Goal: Register for event/course

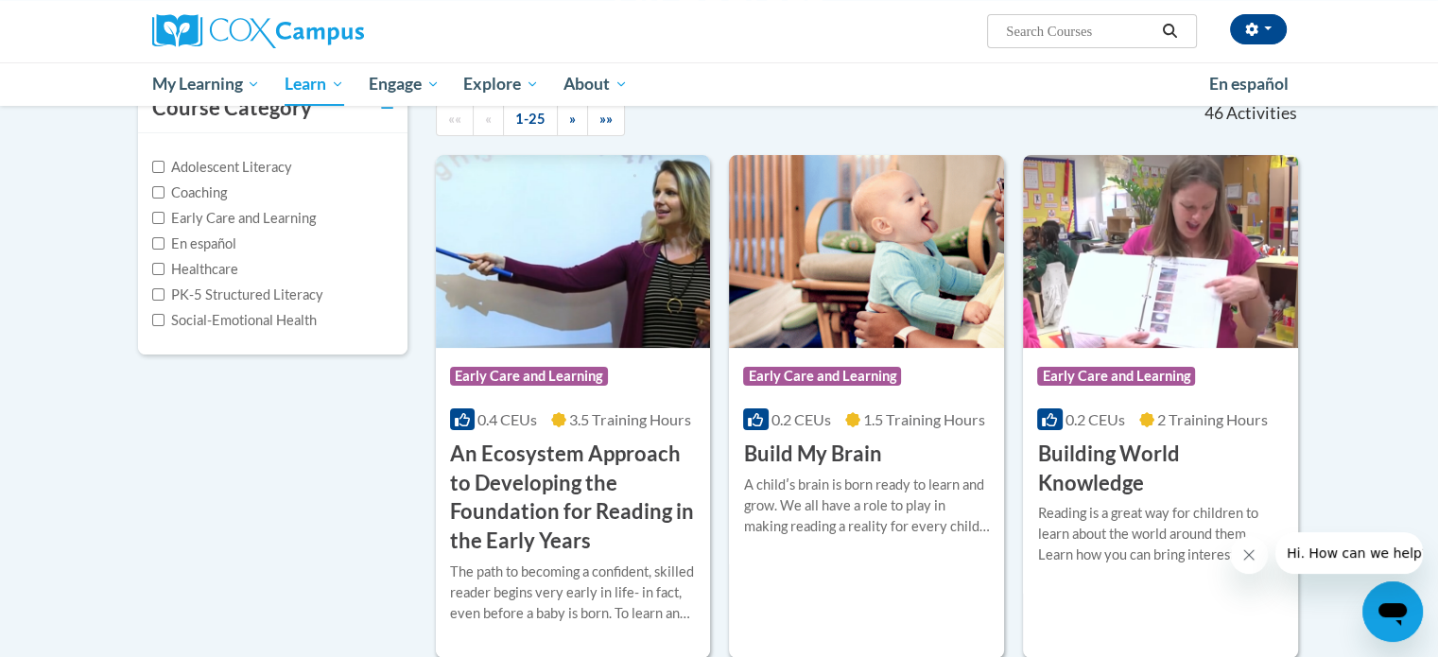
scroll to position [227, 0]
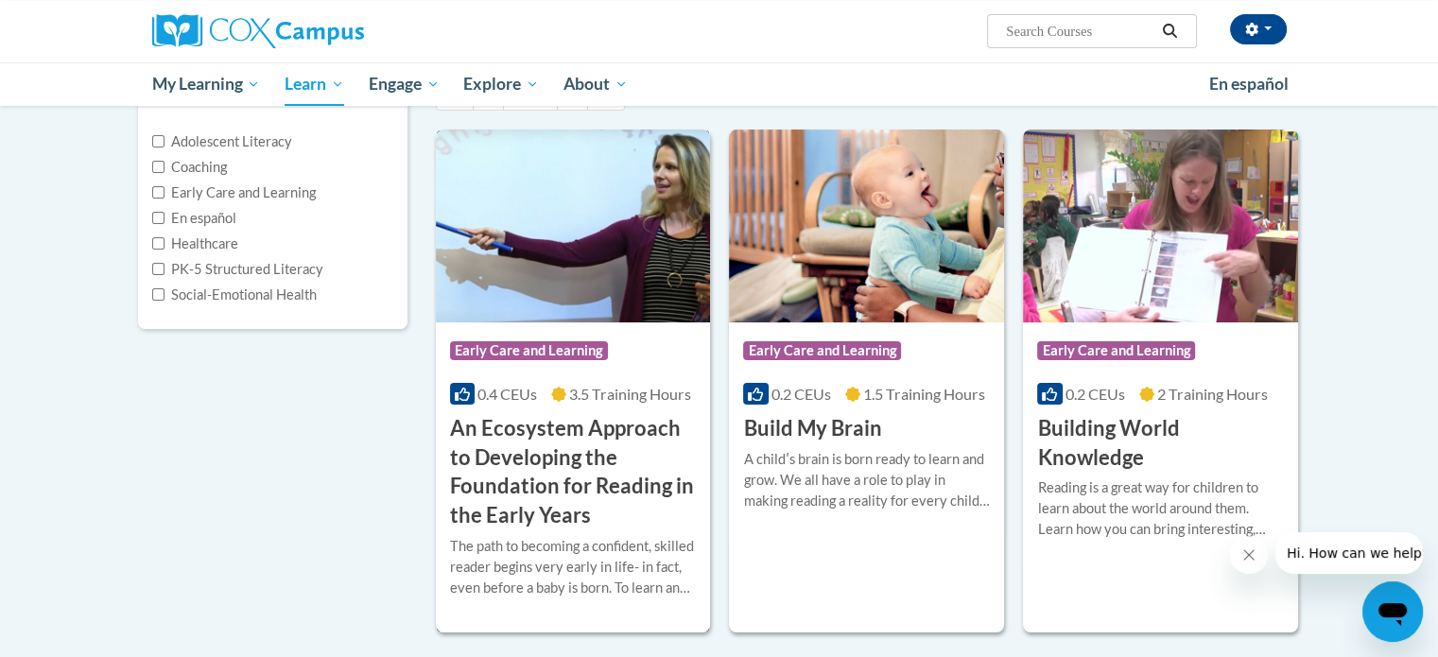
click at [581, 453] on h3 "An Ecosystem Approach to Developing the Foundation for Reading in the Early Yea…" at bounding box center [573, 472] width 247 height 116
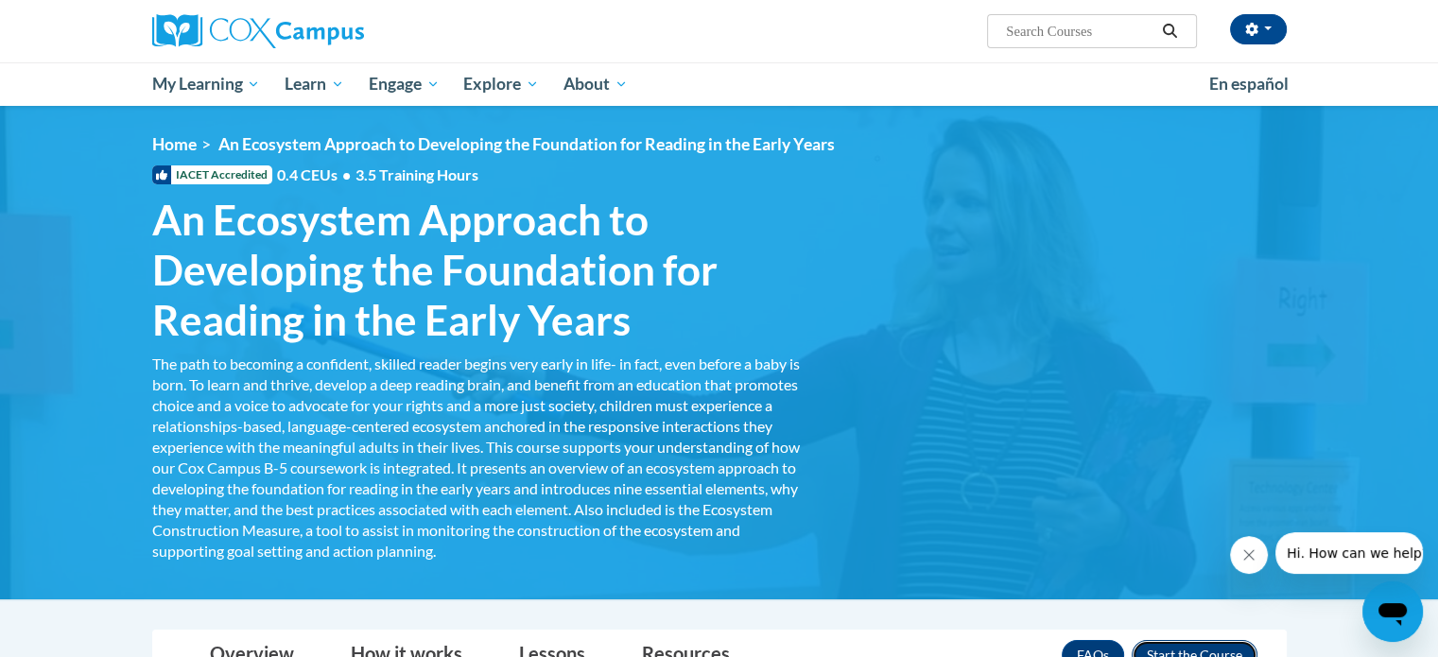
click at [1218, 646] on button "Enroll" at bounding box center [1195, 655] width 126 height 30
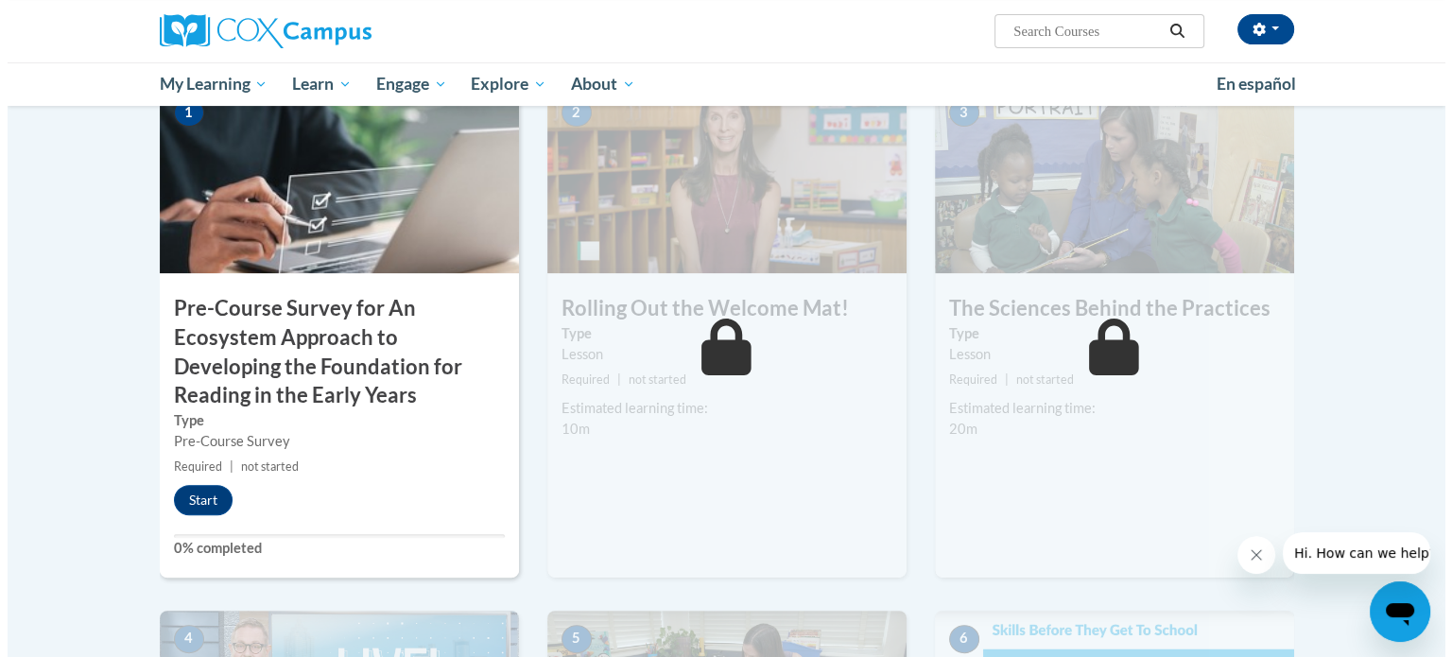
scroll to position [529, 0]
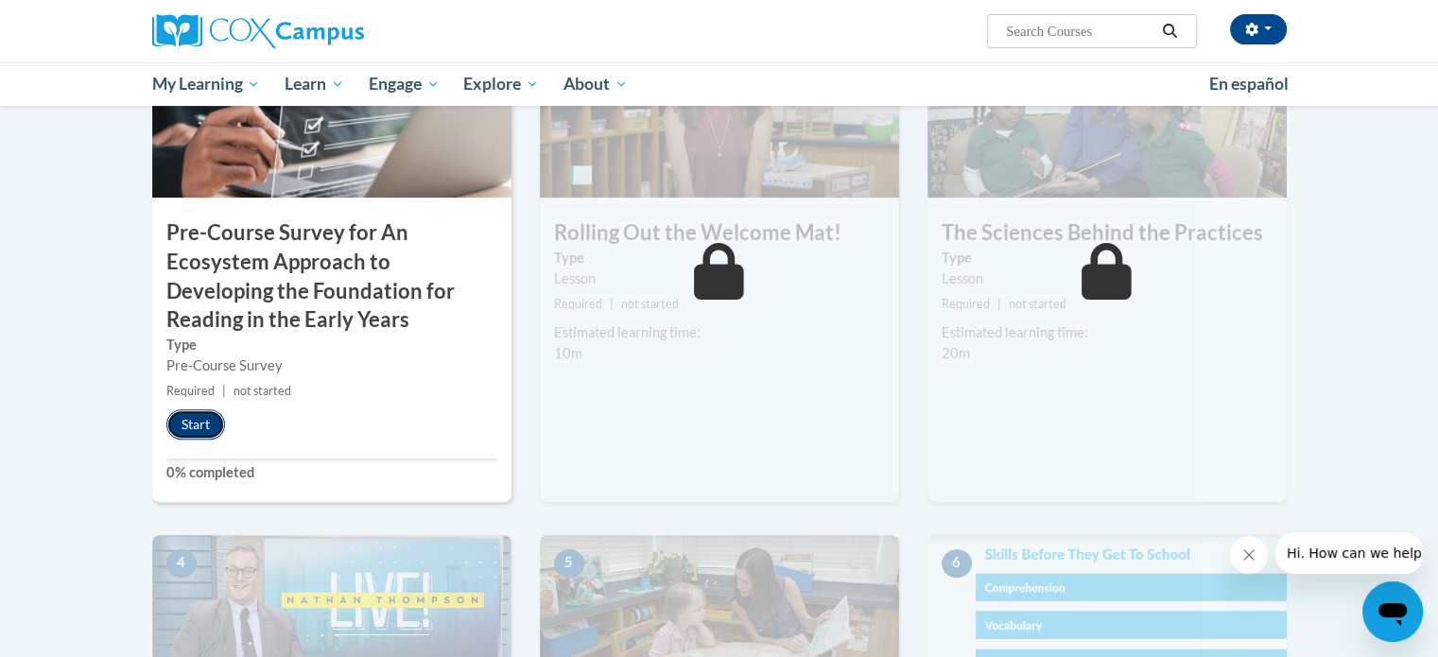
click at [207, 416] on button "Start" at bounding box center [195, 424] width 59 height 30
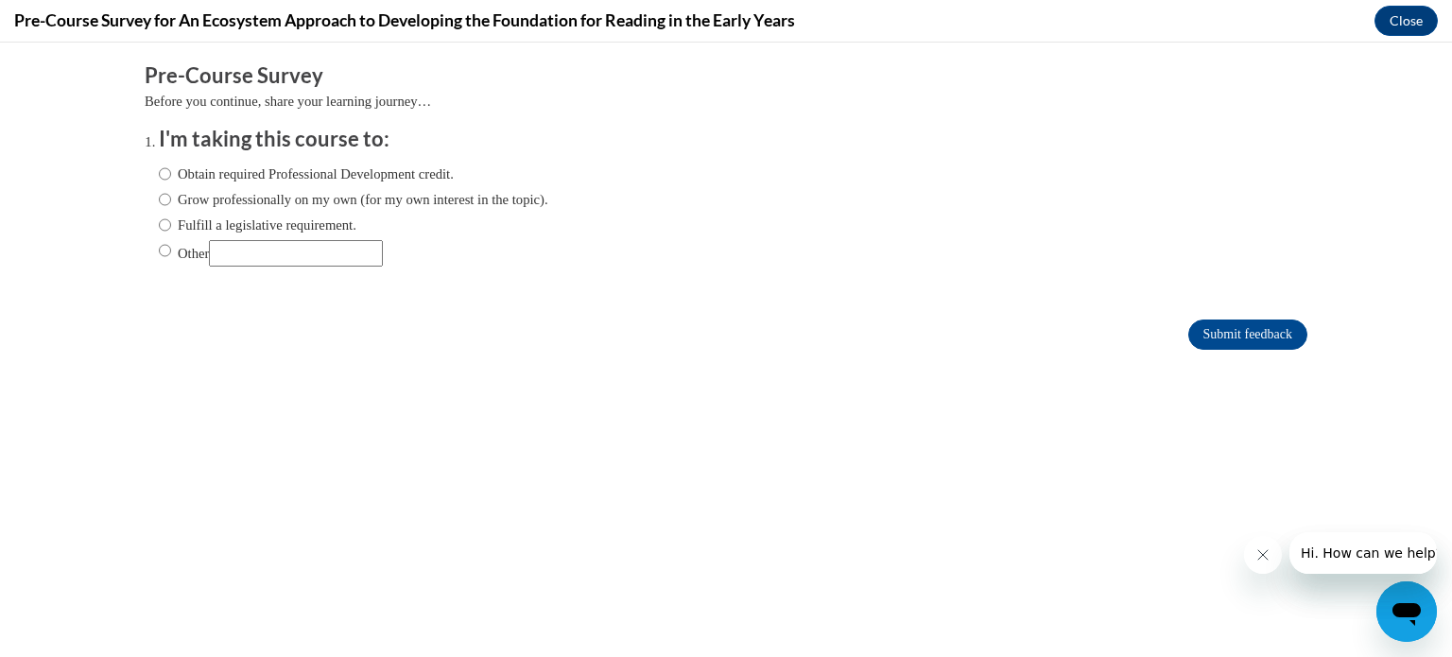
scroll to position [0, 0]
click at [159, 168] on input "Obtain required Professional Development credit." at bounding box center [165, 174] width 12 height 21
radio input "true"
click at [1204, 331] on input "Submit feedback" at bounding box center [1247, 335] width 119 height 30
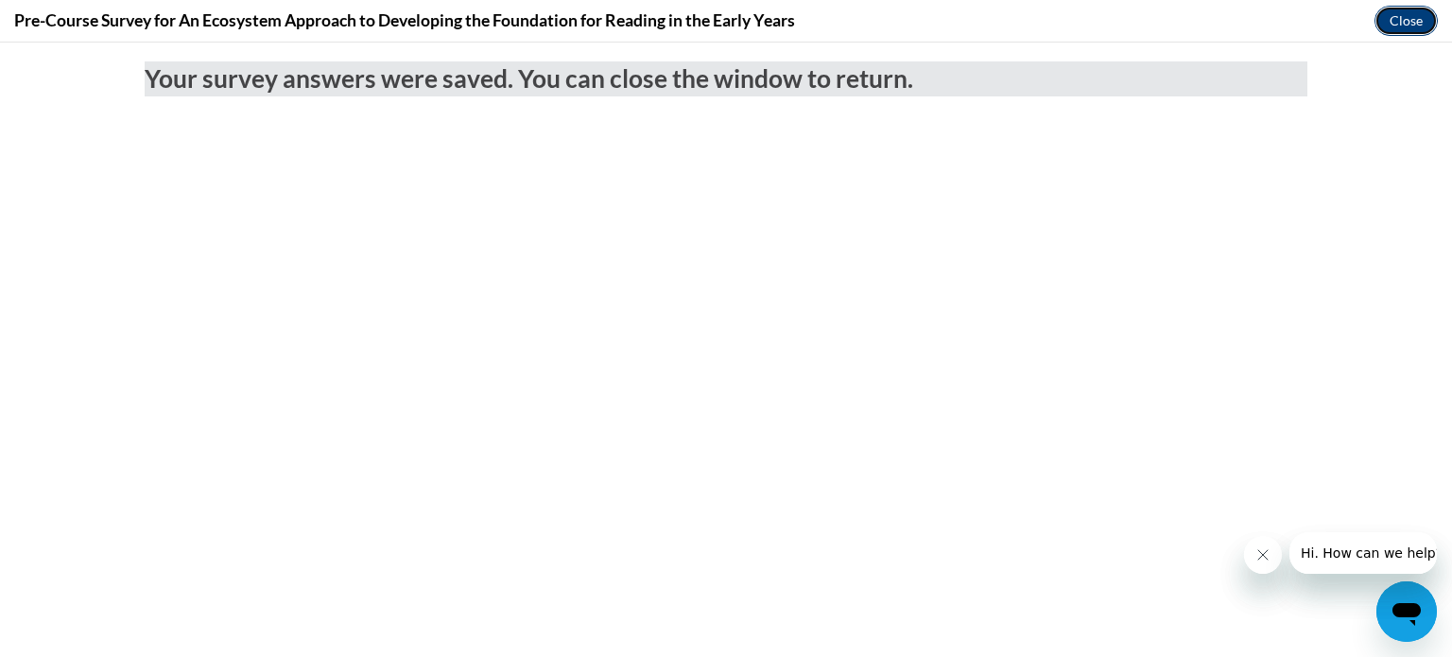
click at [1401, 10] on button "Close" at bounding box center [1406, 21] width 63 height 30
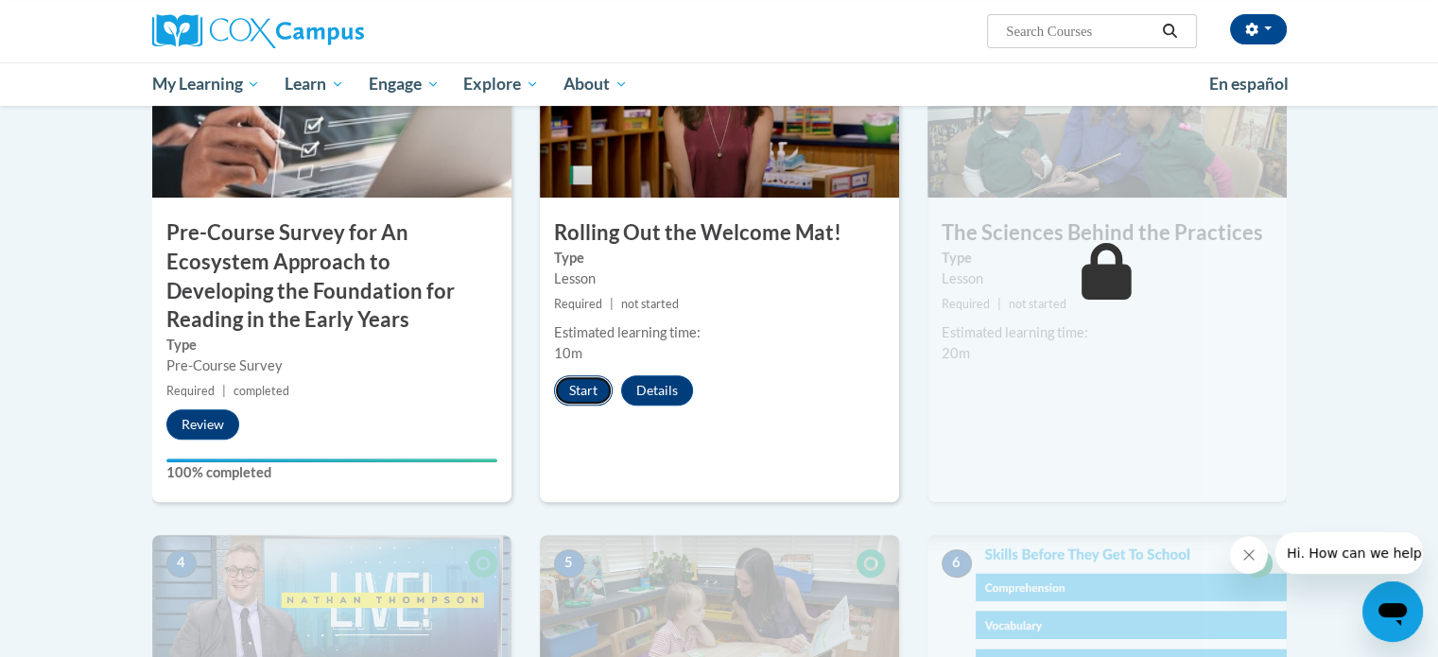
click at [577, 389] on button "Start" at bounding box center [583, 390] width 59 height 30
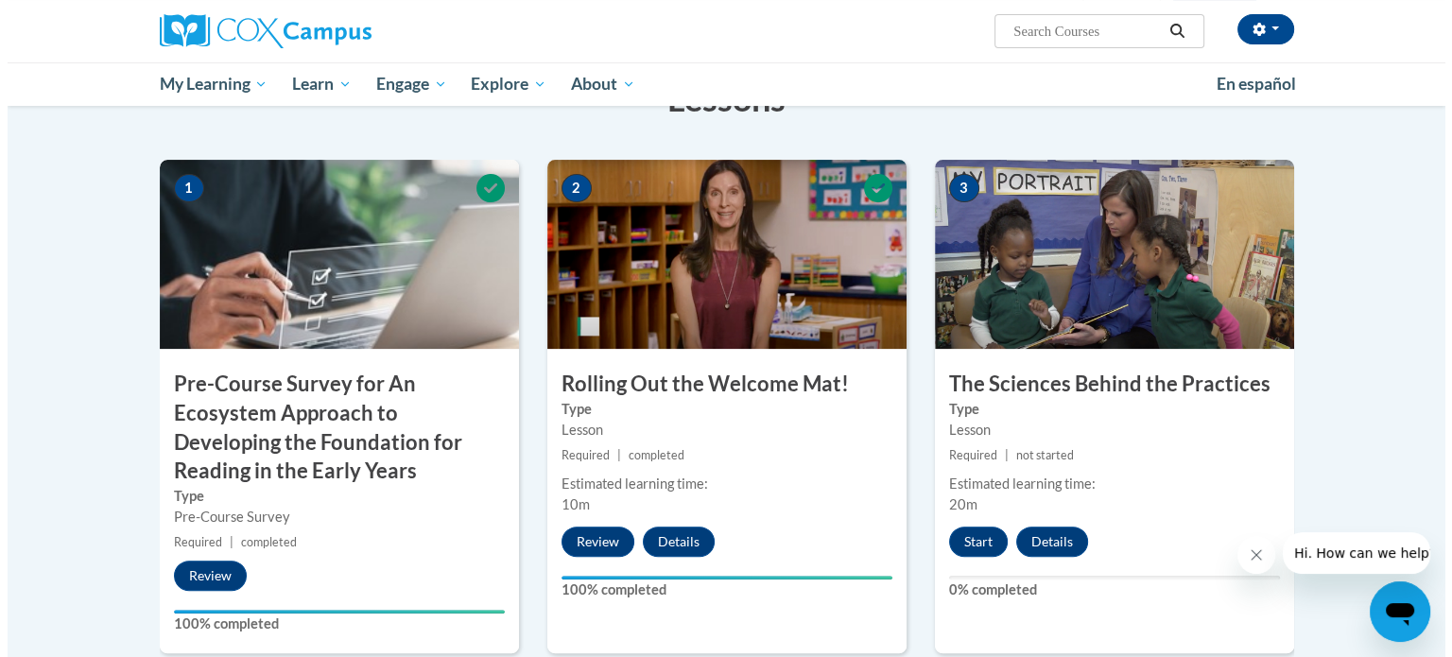
scroll to position [441, 0]
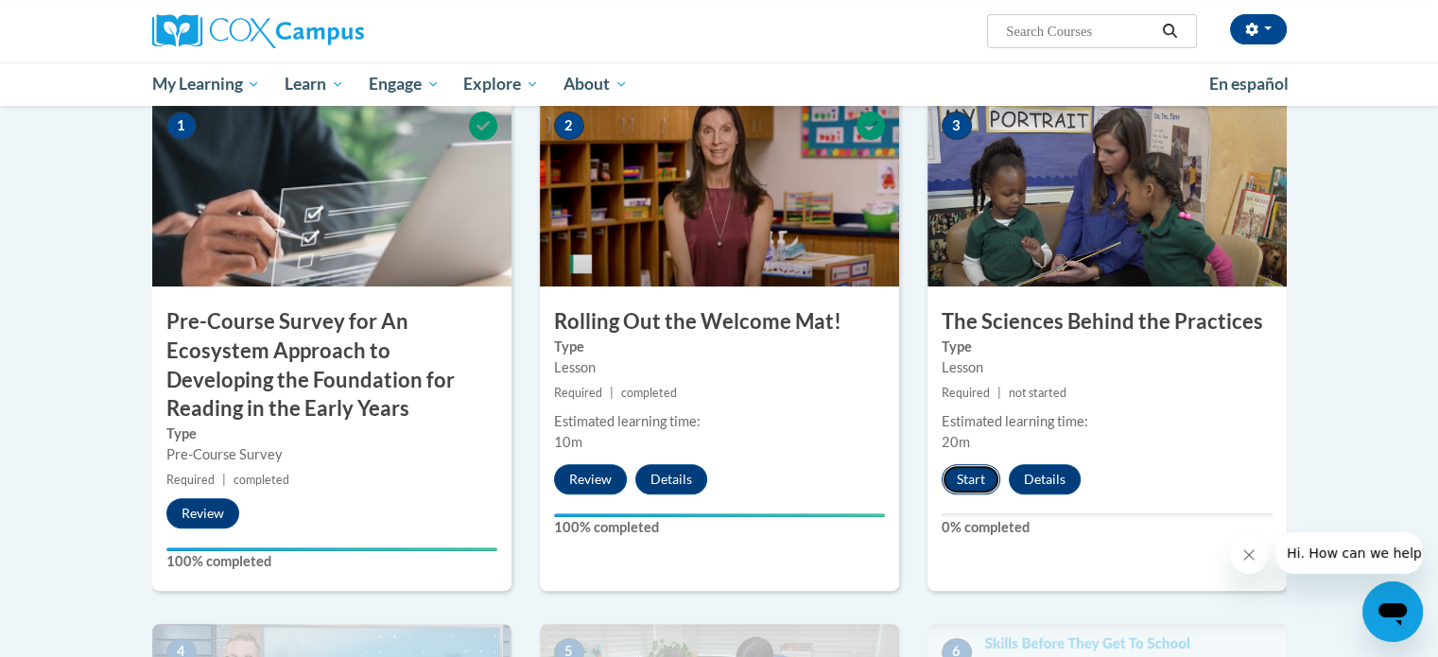
click at [970, 471] on button "Start" at bounding box center [971, 479] width 59 height 30
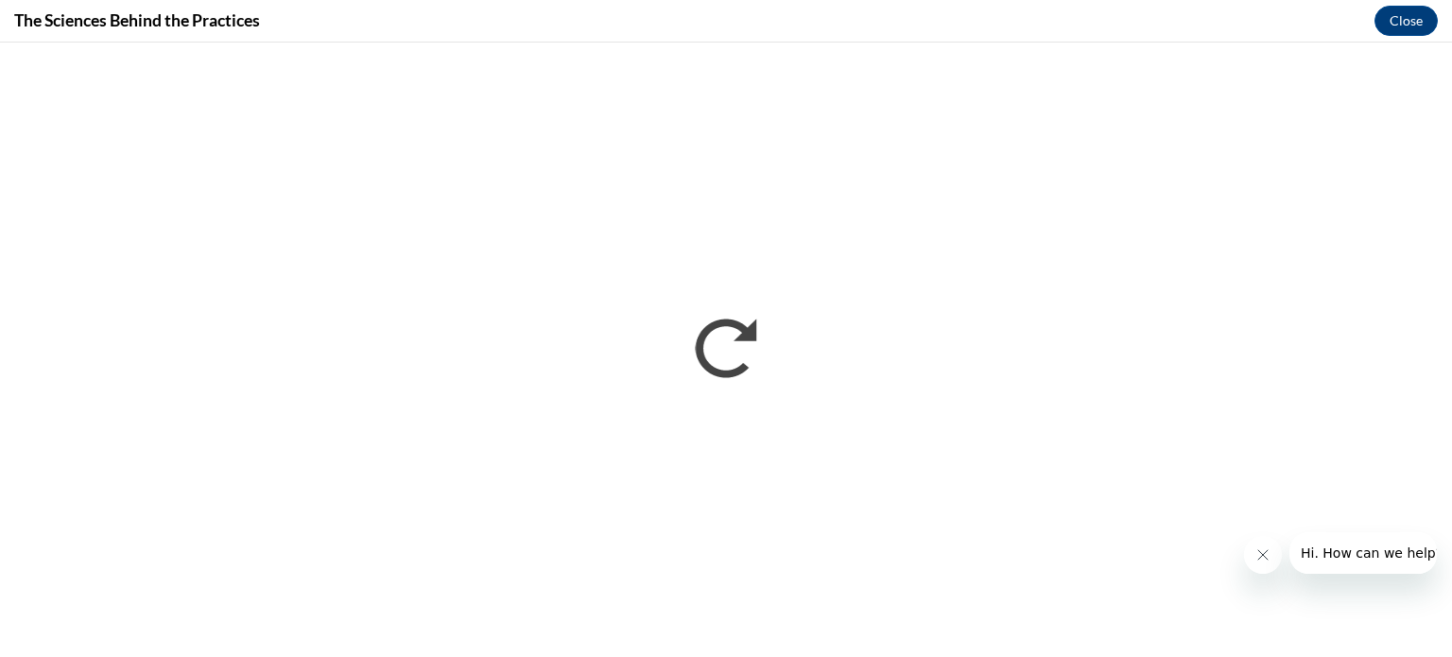
scroll to position [0, 0]
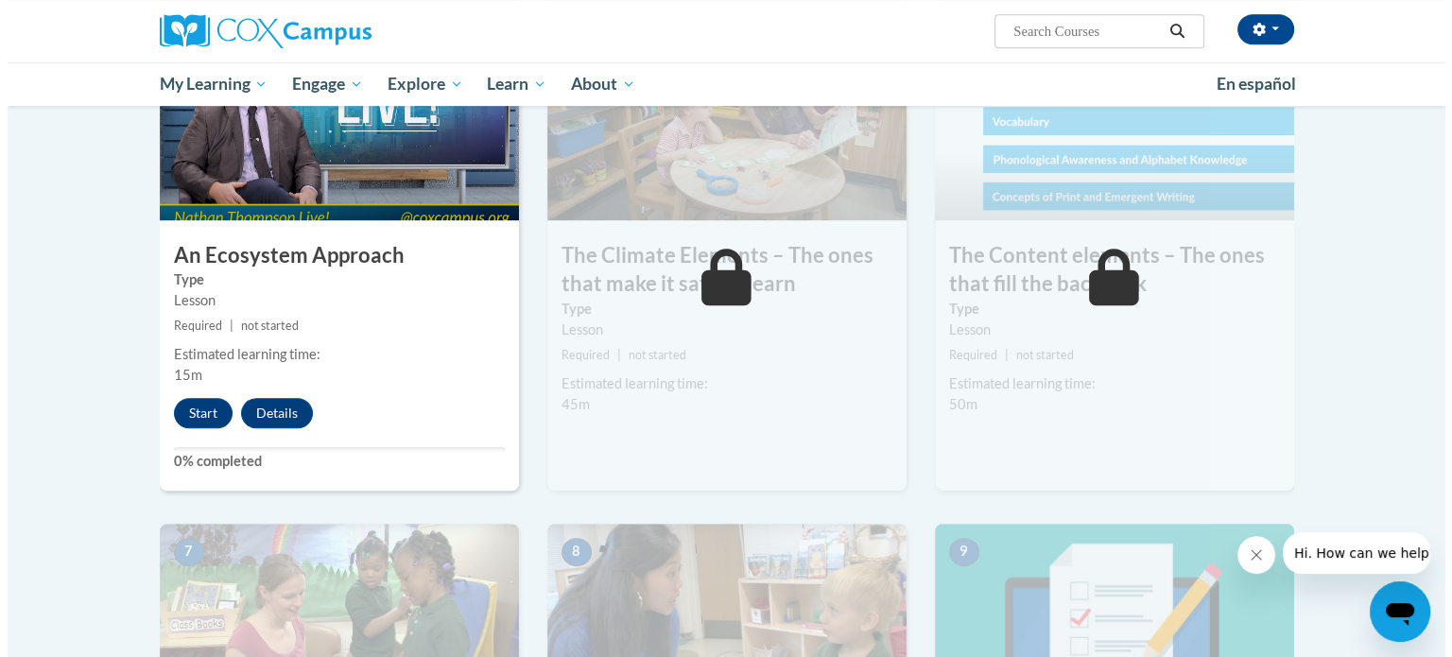
scroll to position [1109, 0]
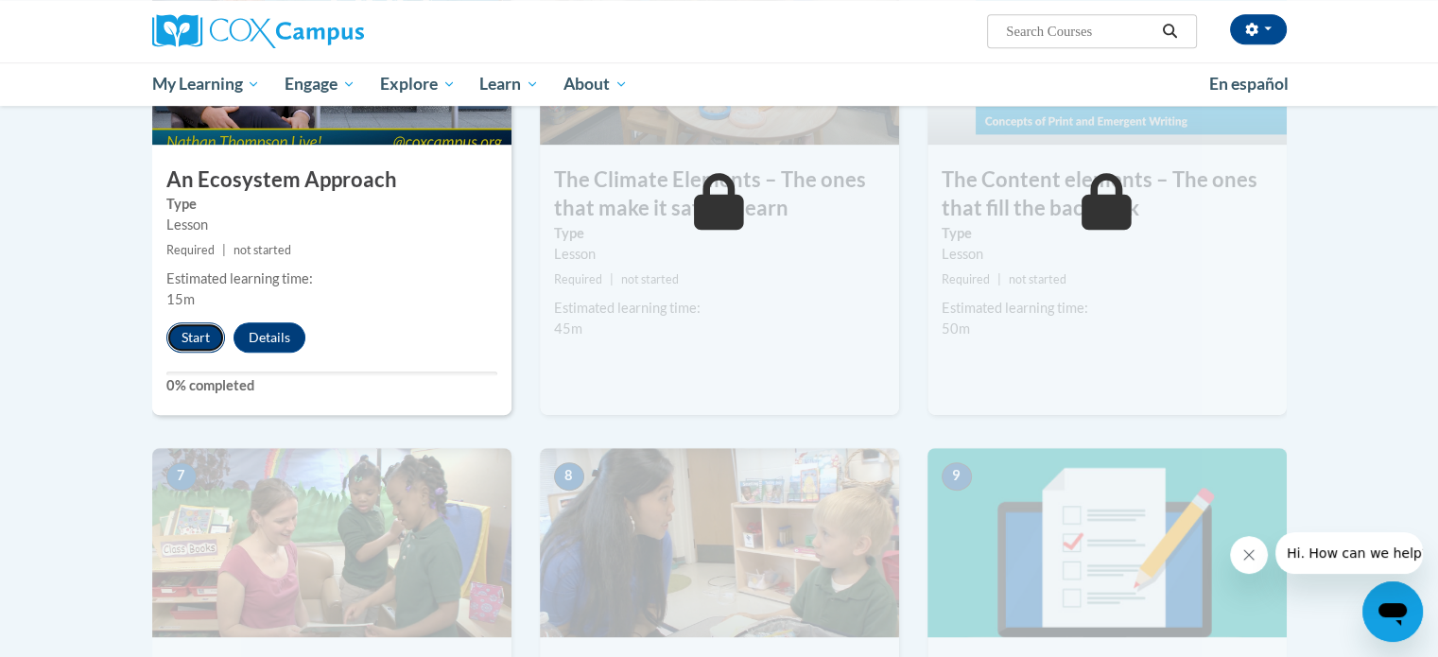
click at [205, 333] on button "Start" at bounding box center [195, 337] width 59 height 30
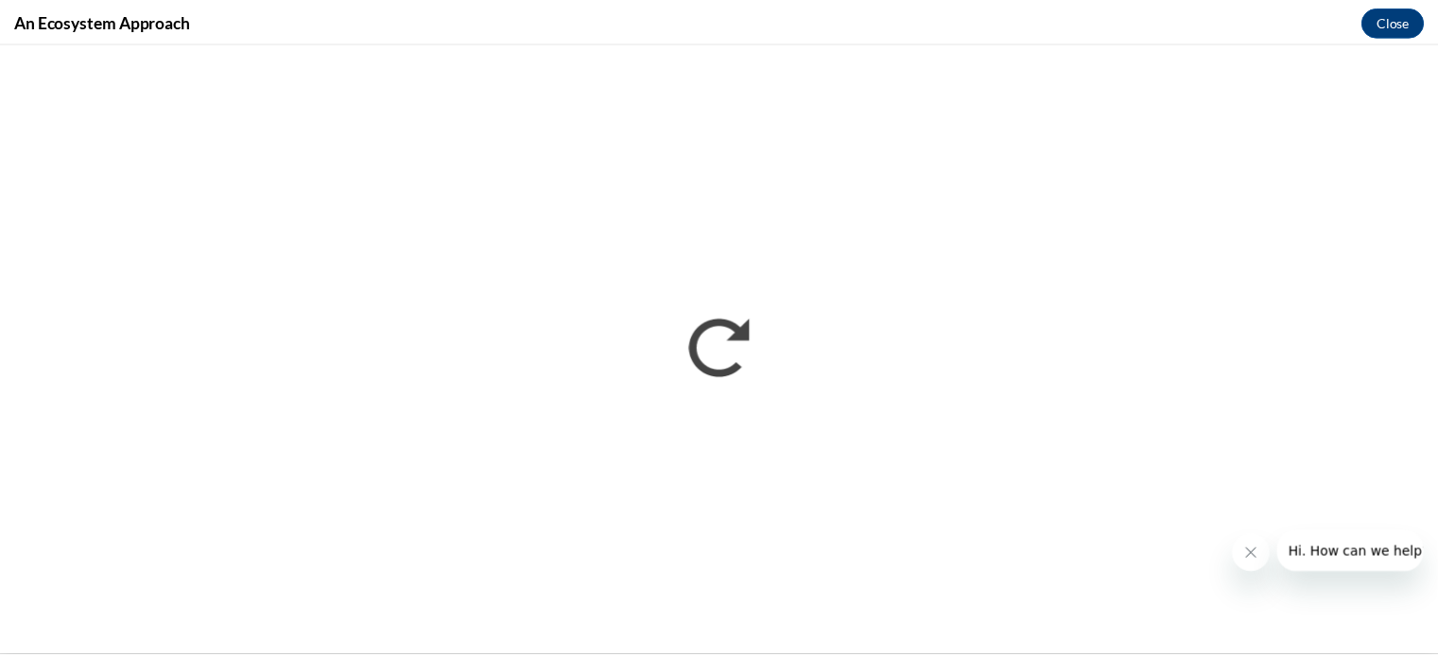
scroll to position [0, 0]
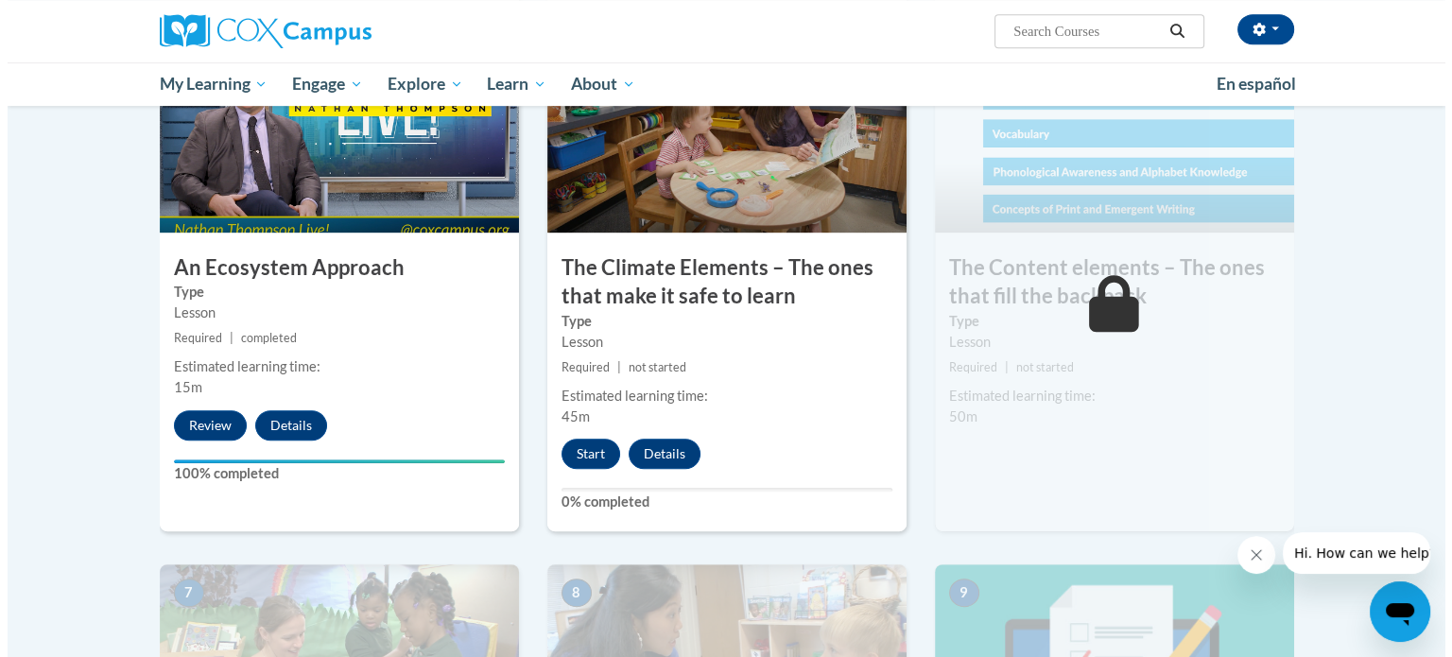
scroll to position [1071, 0]
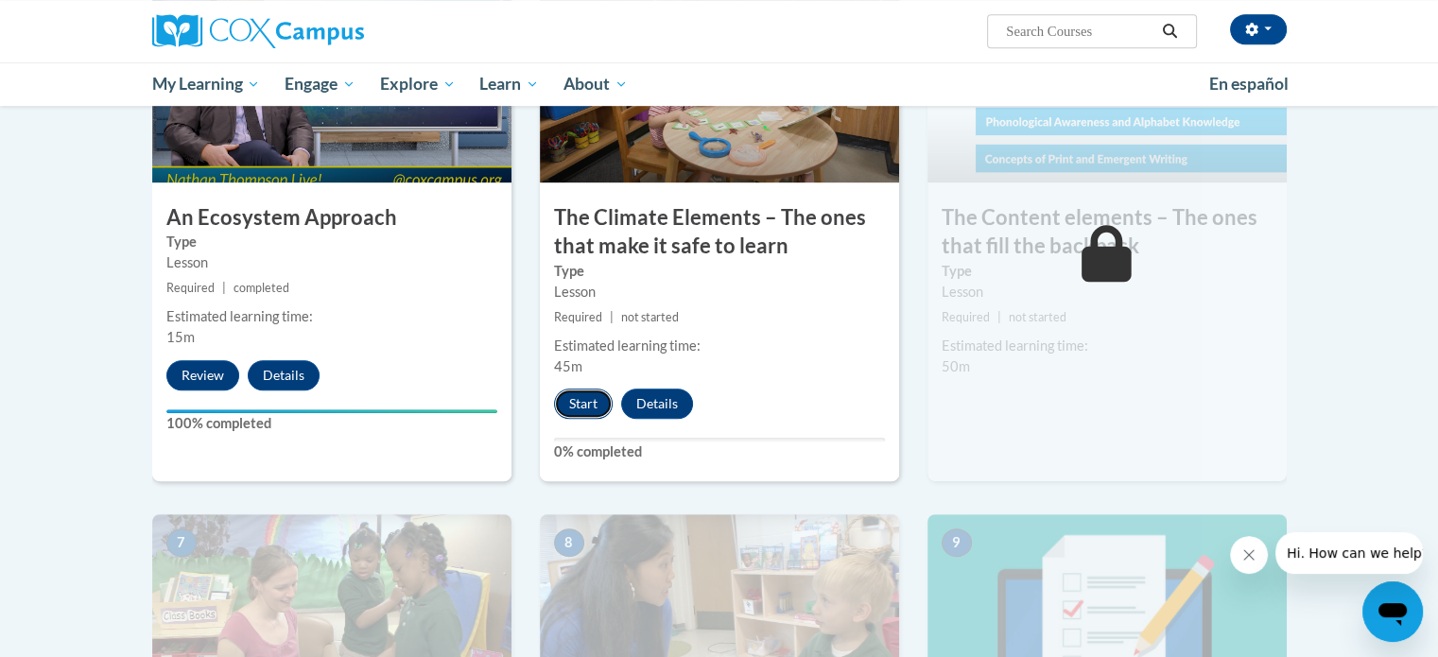
click at [572, 407] on button "Start" at bounding box center [583, 404] width 59 height 30
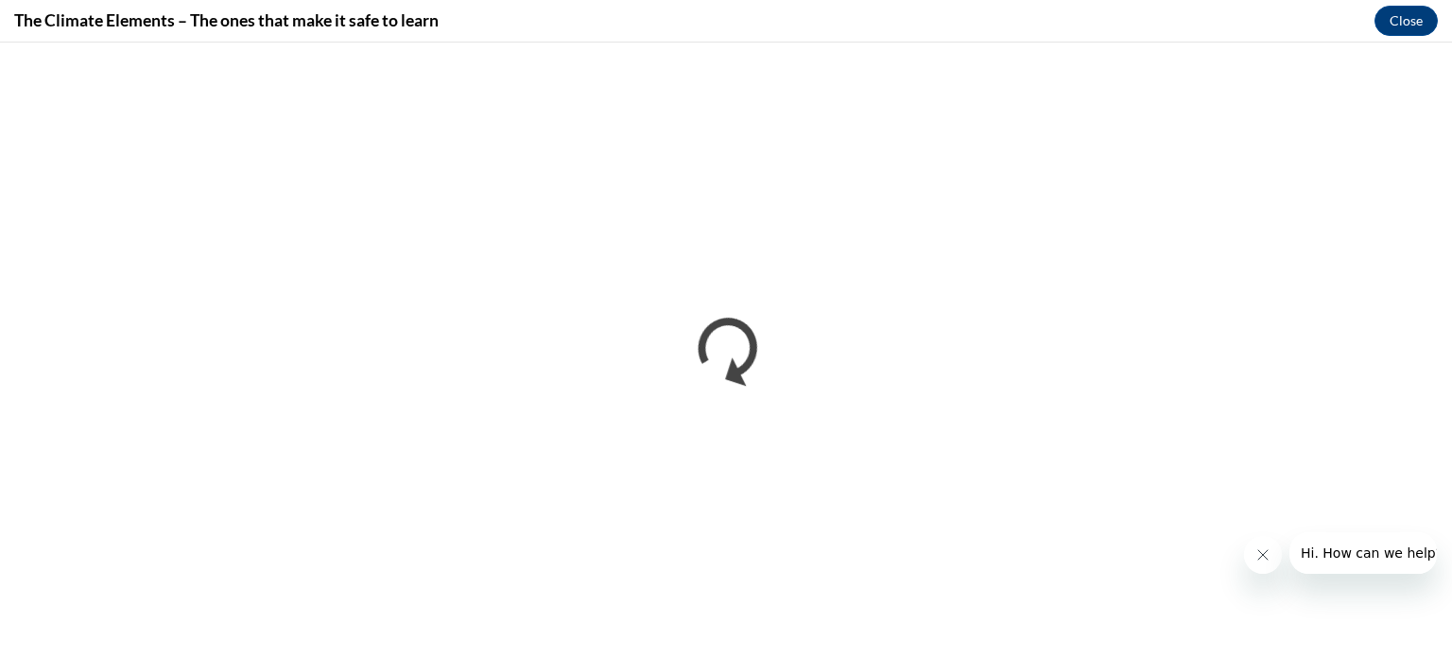
scroll to position [0, 0]
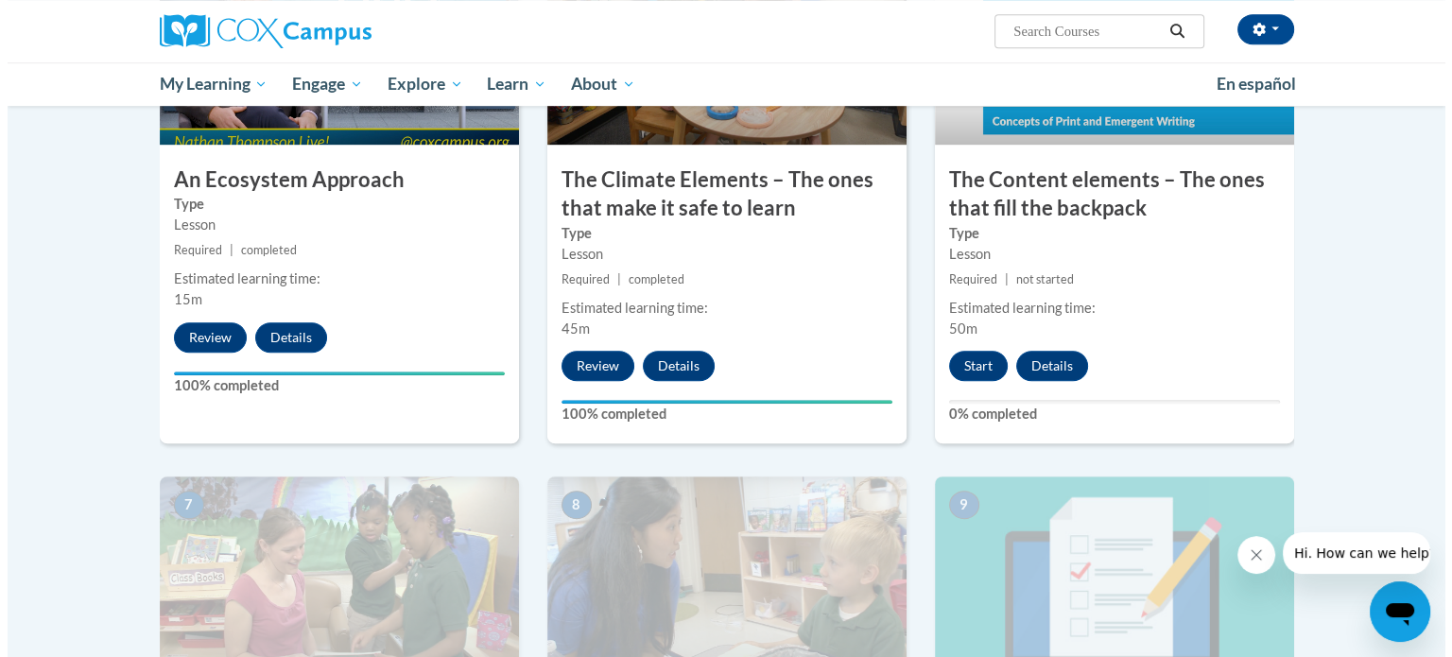
scroll to position [1097, 0]
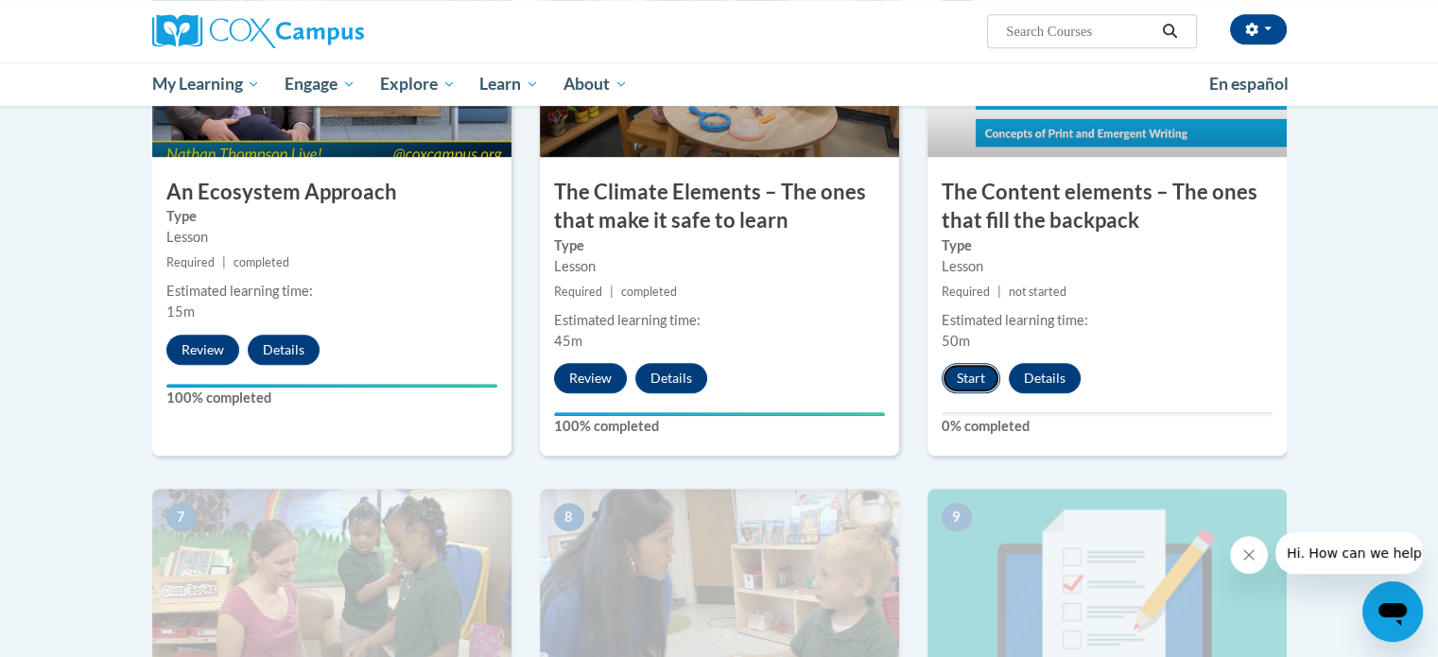
click at [960, 376] on button "Start" at bounding box center [971, 378] width 59 height 30
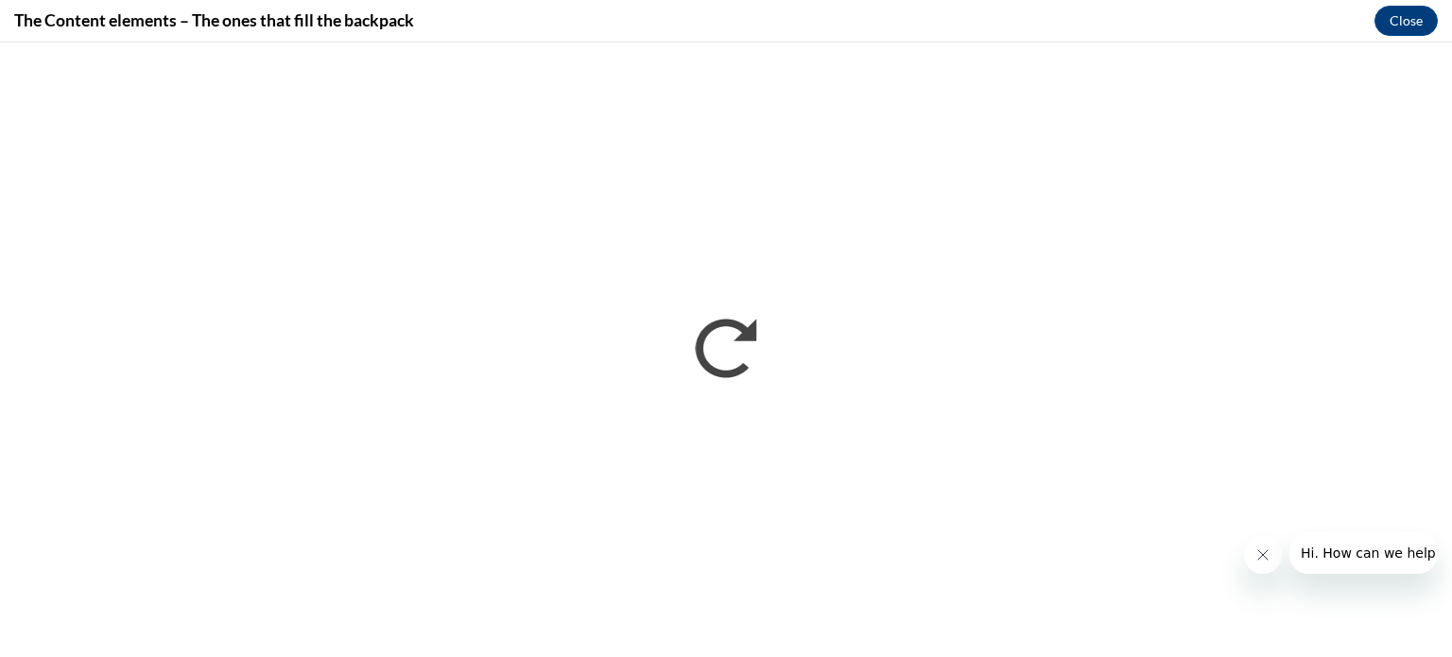
scroll to position [0, 0]
